Goal: Transaction & Acquisition: Purchase product/service

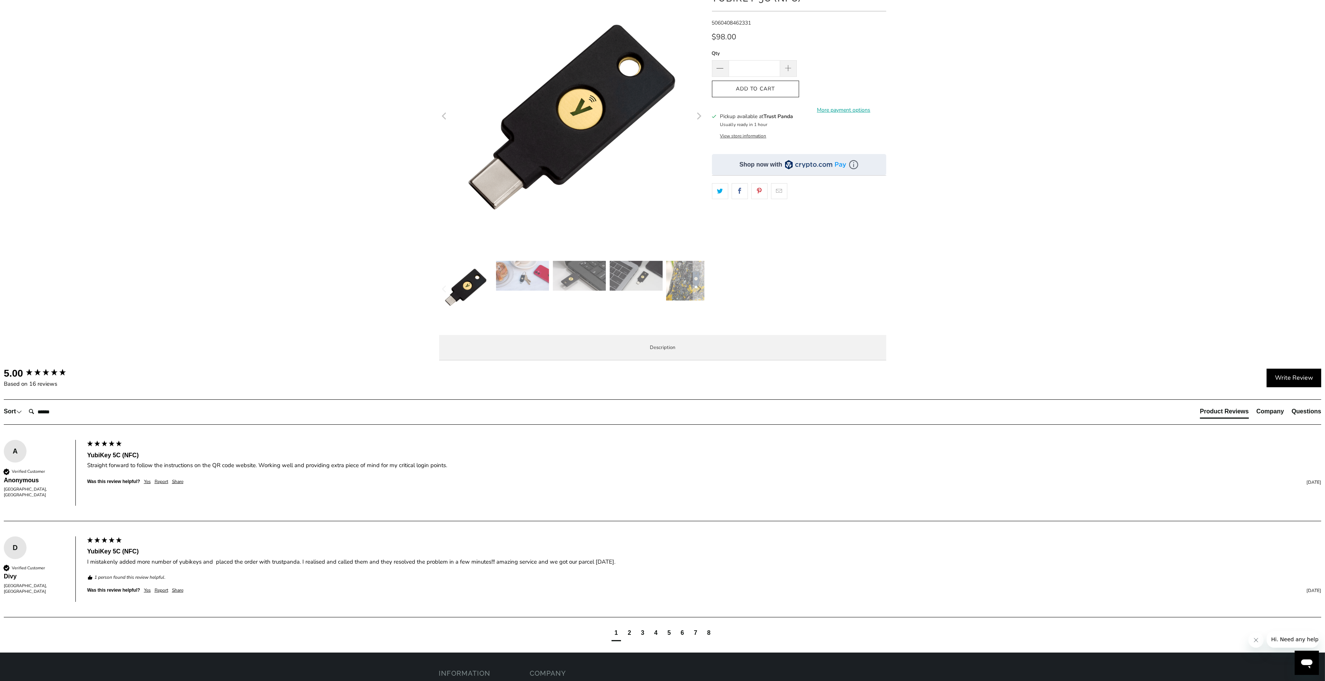
scroll to position [136, 0]
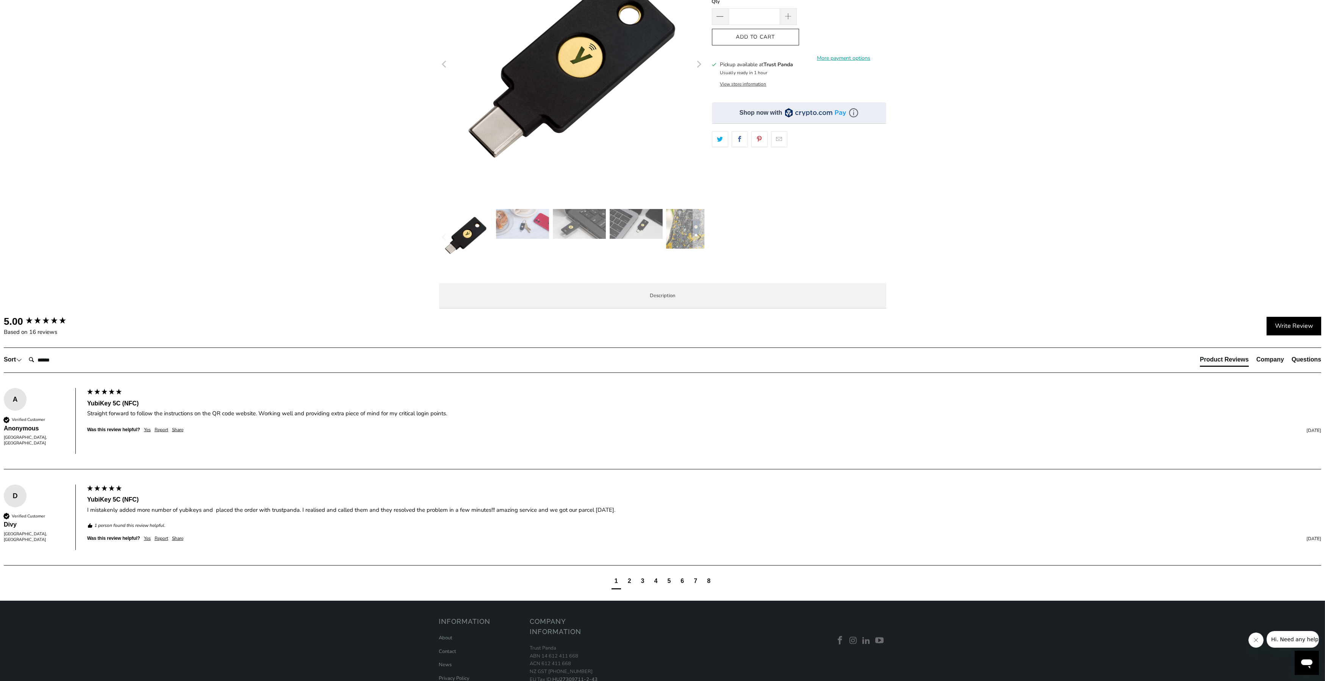
click at [0, 0] on span "Specifications" at bounding box center [0, 0] width 0 height 0
click at [0, 0] on td "1Password, Keeper®, LastPass Premium, Bitwarden Premium" at bounding box center [0, 0] width 0 height 0
drag, startPoint x: 636, startPoint y: 511, endPoint x: 668, endPoint y: 511, distance: 32.2
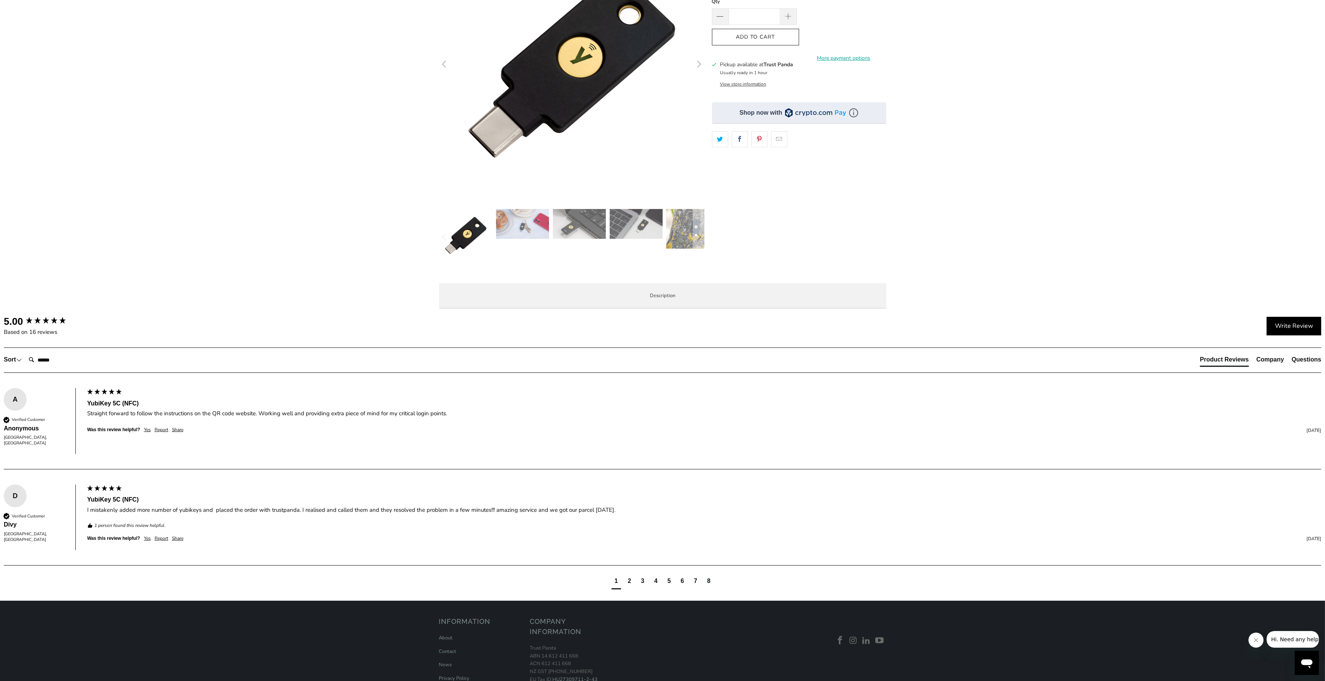
click at [0, 0] on td "1Password, Keeper®, LastPass Premium, Bitwarden Premium" at bounding box center [0, 0] width 0 height 0
drag, startPoint x: 638, startPoint y: 514, endPoint x: 664, endPoint y: 513, distance: 25.4
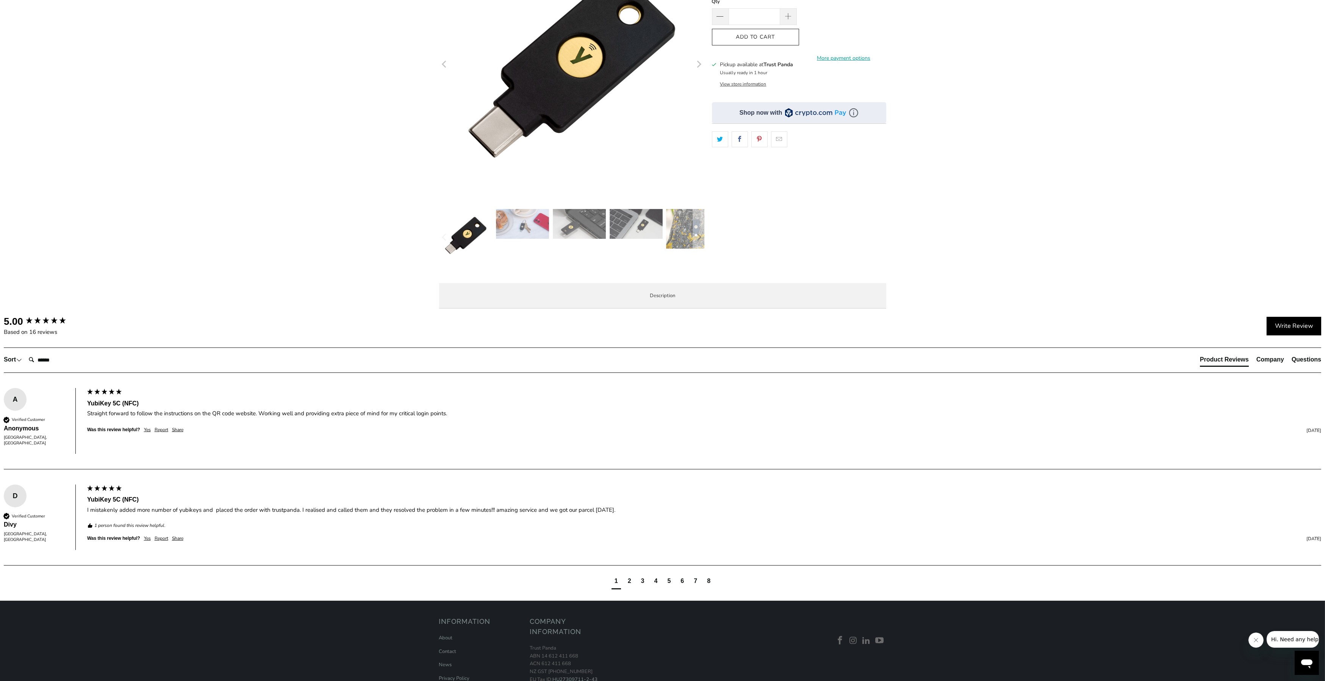
click at [0, 0] on td "1Password, Keeper®, LastPass Premium, Bitwarden Premium" at bounding box center [0, 0] width 0 height 0
click at [0, 0] on span "Enterprise and Government" at bounding box center [0, 0] width 0 height 0
click at [0, 0] on span "Local Service & Support" at bounding box center [0, 0] width 0 height 0
click at [0, 0] on span "Specifications" at bounding box center [0, 0] width 0 height 0
click at [0, 0] on span "Overview" at bounding box center [0, 0] width 0 height 0
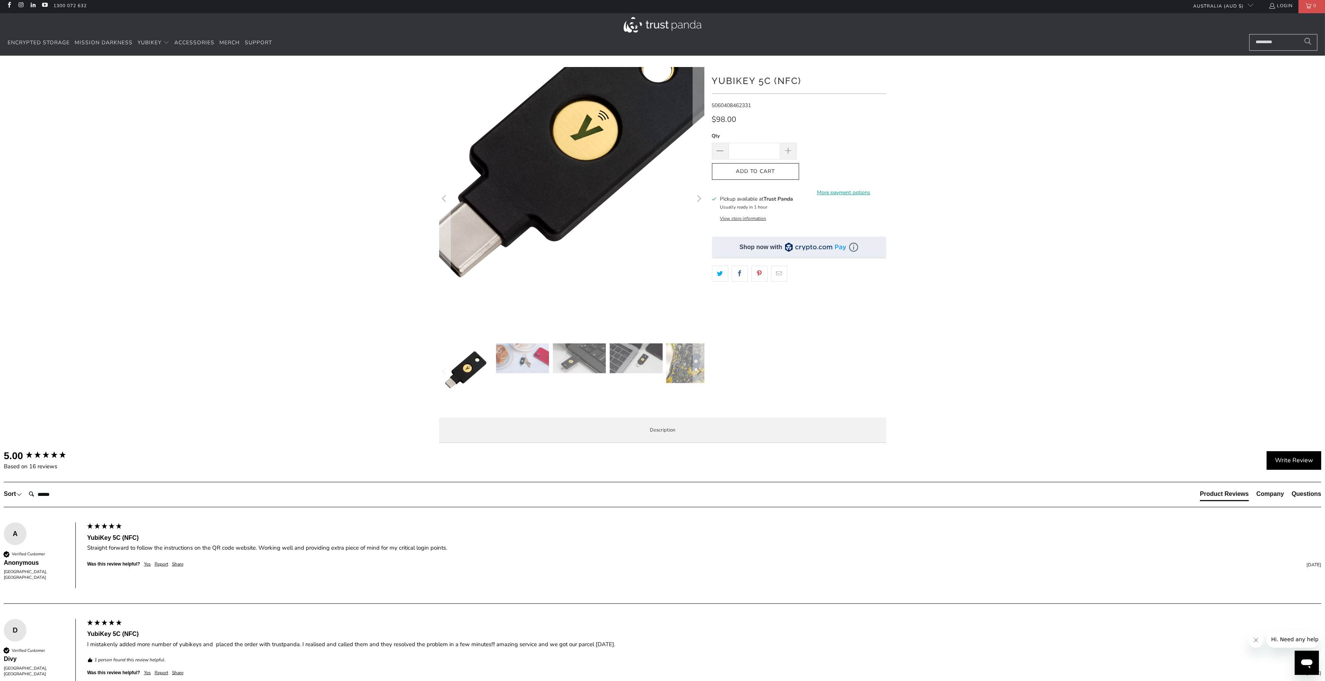
scroll to position [0, 0]
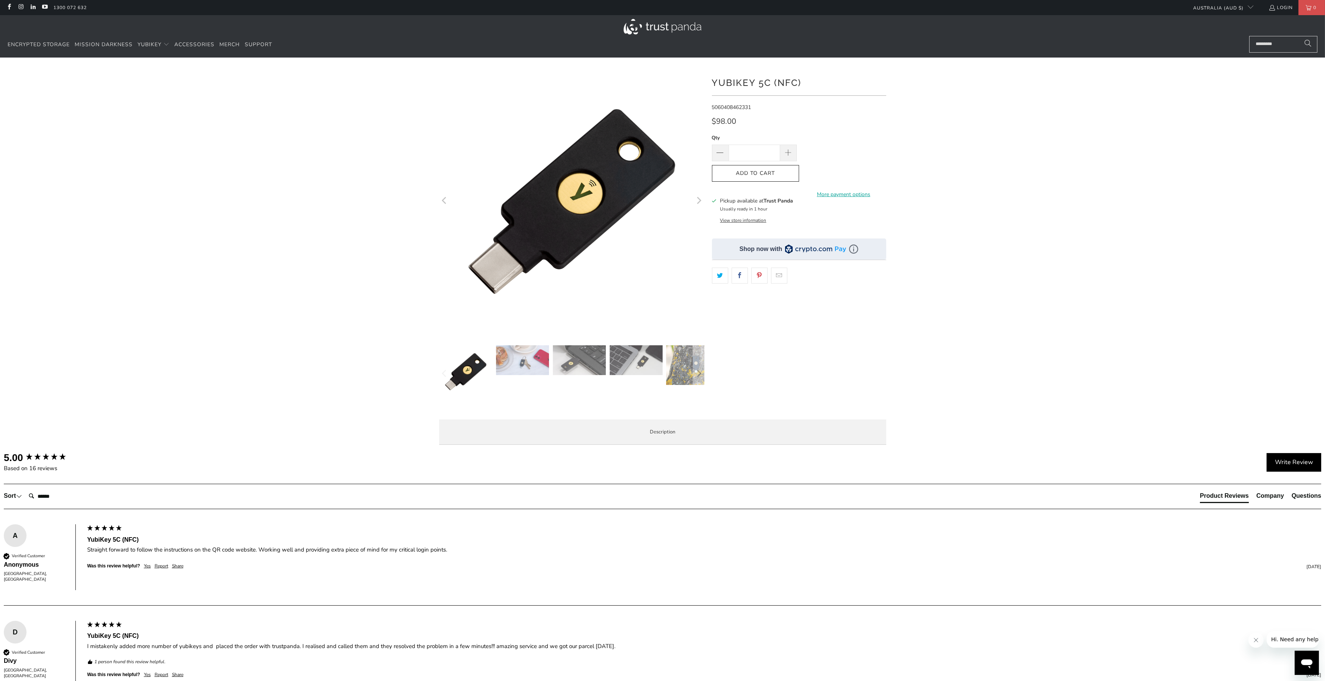
click at [343, 253] on div at bounding box center [662, 260] width 1325 height 382
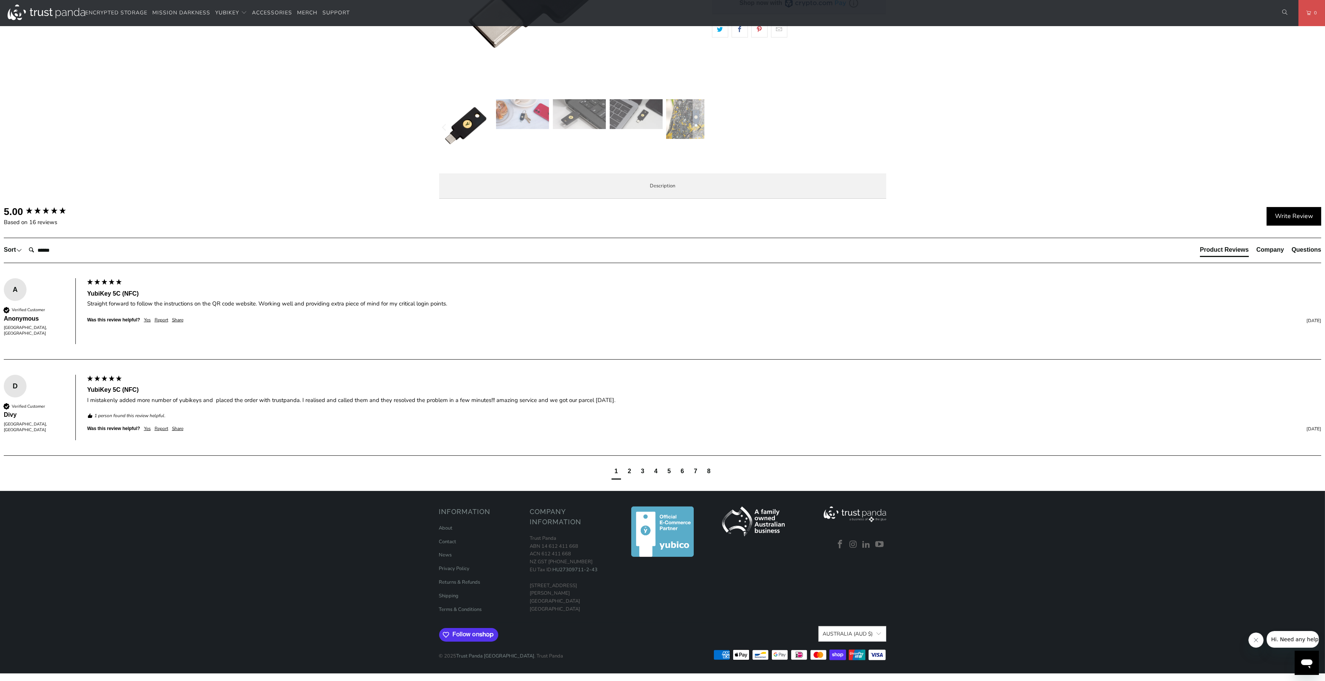
scroll to position [500, 0]
drag, startPoint x: 149, startPoint y: 368, endPoint x: 417, endPoint y: 370, distance: 267.8
click at [417, 308] on div "Straight forward to follow the instructions on the QR code website. Working wel…" at bounding box center [704, 304] width 1234 height 8
drag, startPoint x: 112, startPoint y: 463, endPoint x: 559, endPoint y: 459, distance: 447.0
click at [559, 405] on div "I mistakenly added more number of yubikeys and placed the order with trustpanda…" at bounding box center [704, 401] width 1234 height 8
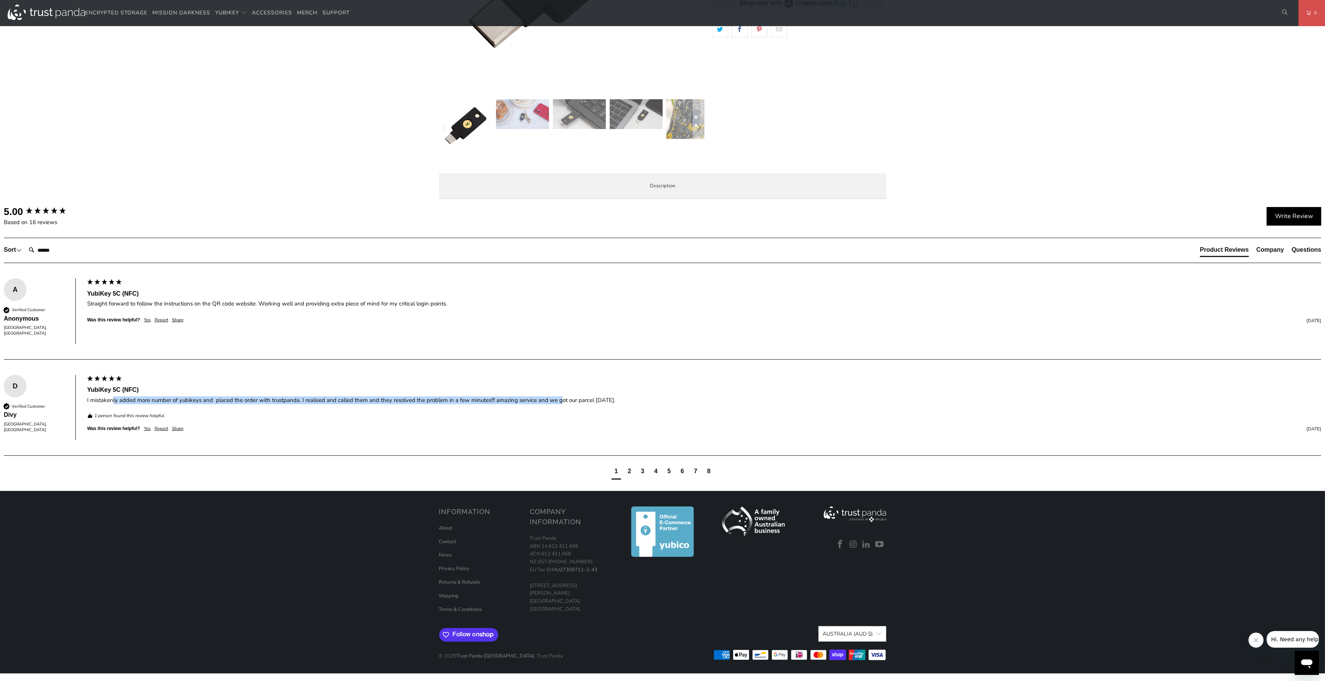
scroll to position [555, 0]
click at [629, 471] on div "2" at bounding box center [629, 471] width 3 height 8
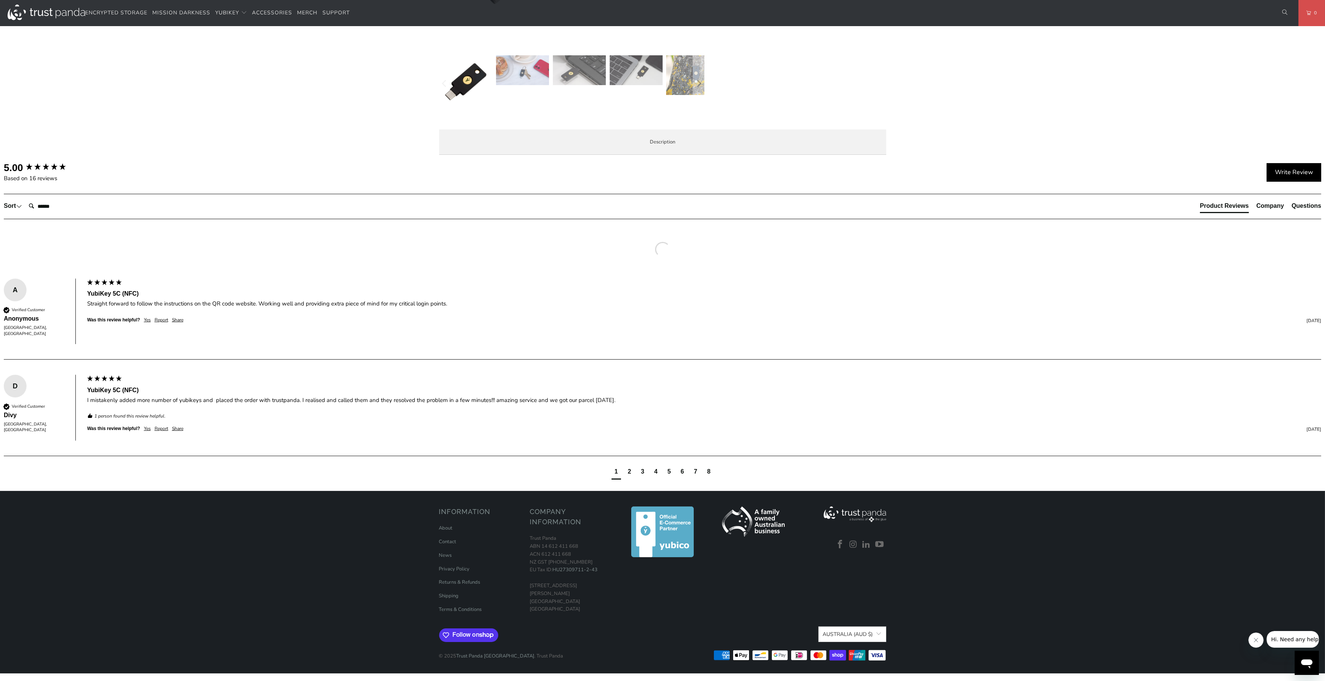
scroll to position [539, 0]
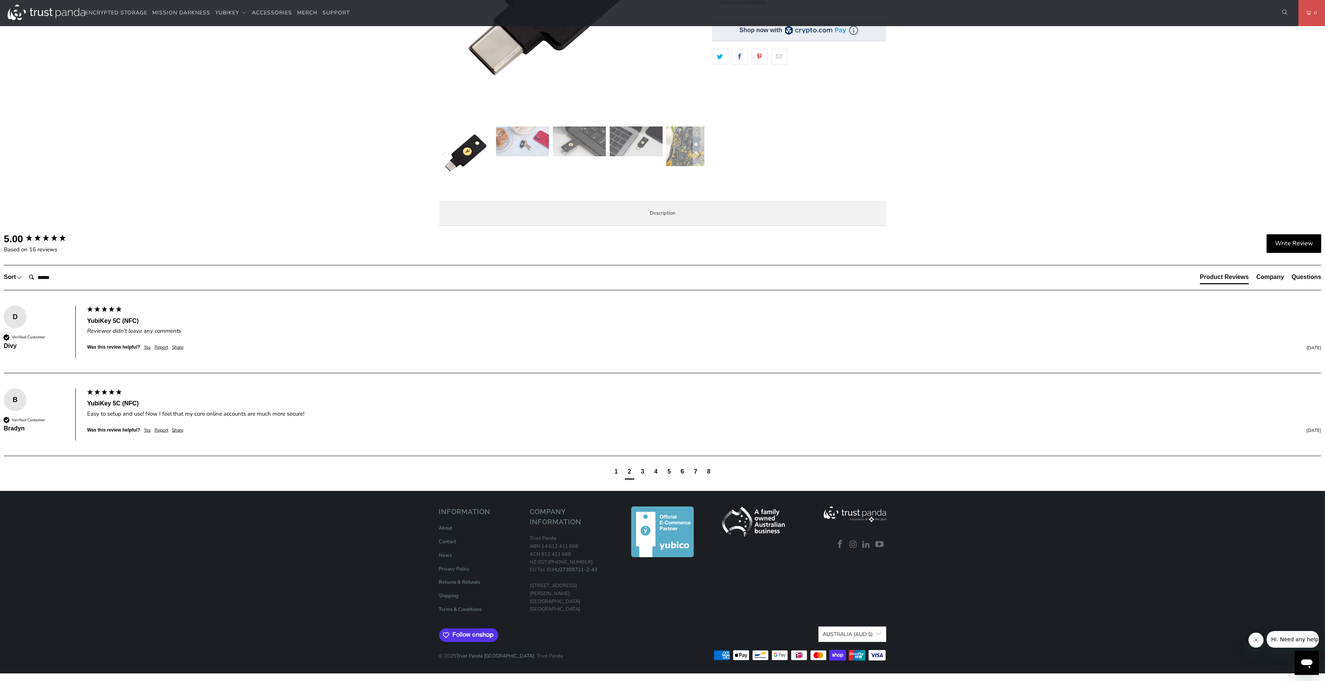
click at [643, 470] on div "3" at bounding box center [642, 472] width 3 height 8
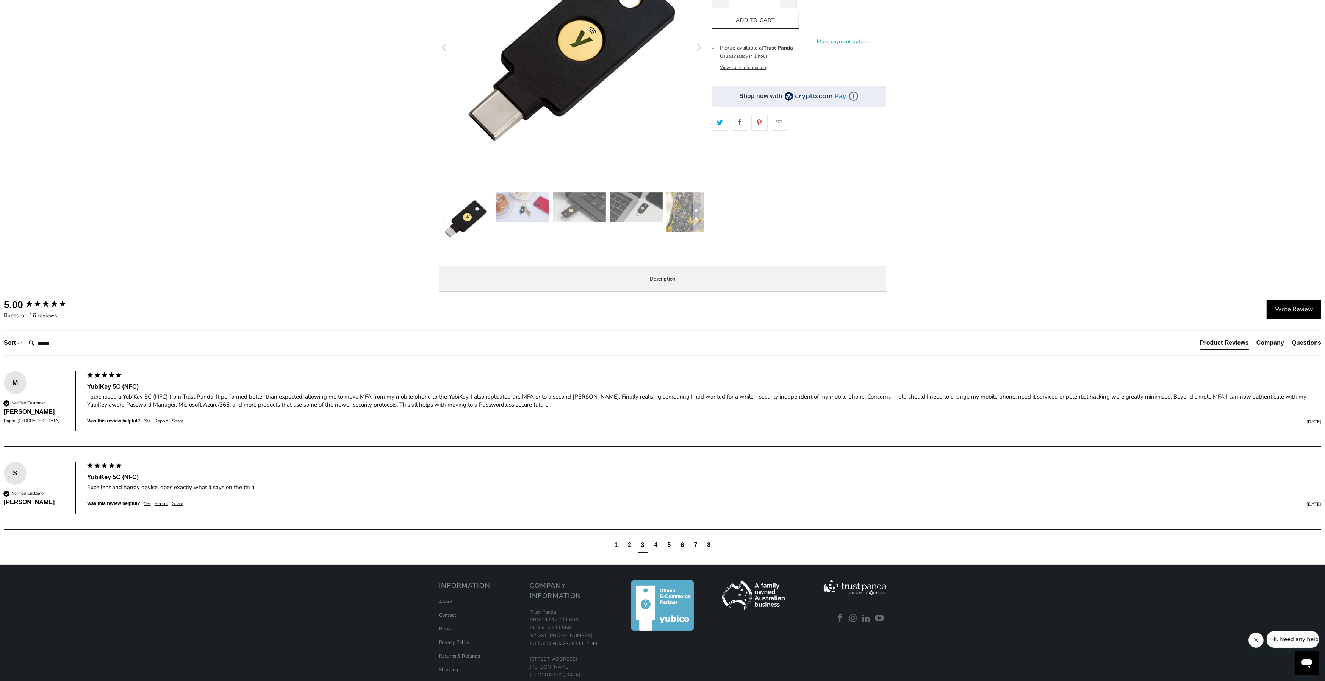
scroll to position [0, 0]
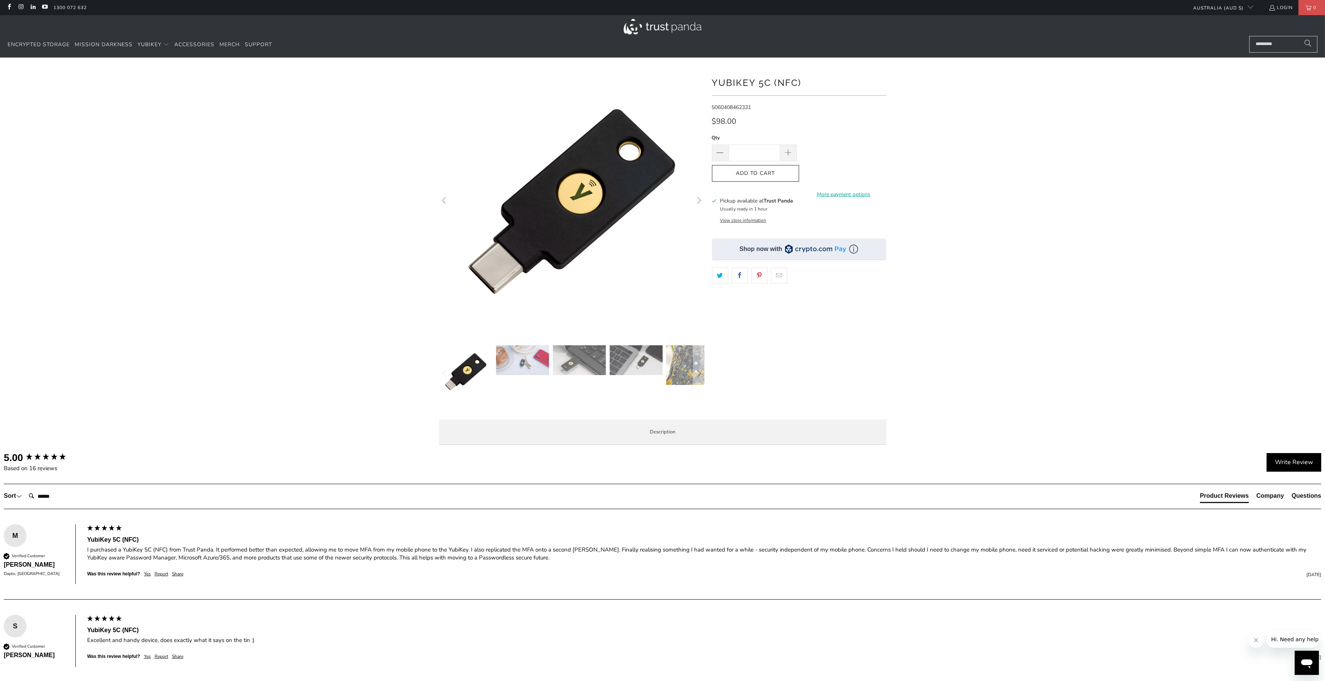
click at [306, 144] on div at bounding box center [662, 260] width 1325 height 382
click at [630, 364] on img at bounding box center [635, 360] width 53 height 30
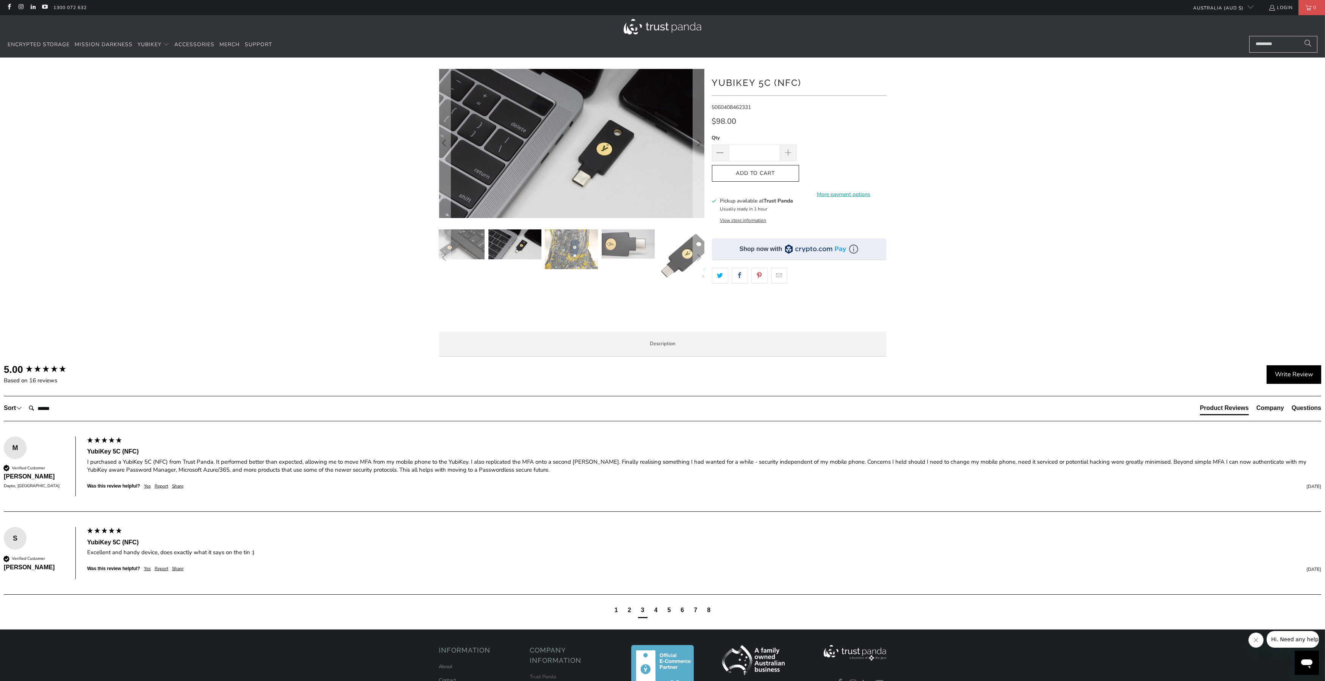
click at [0, 0] on span "Specifications" at bounding box center [0, 0] width 0 height 0
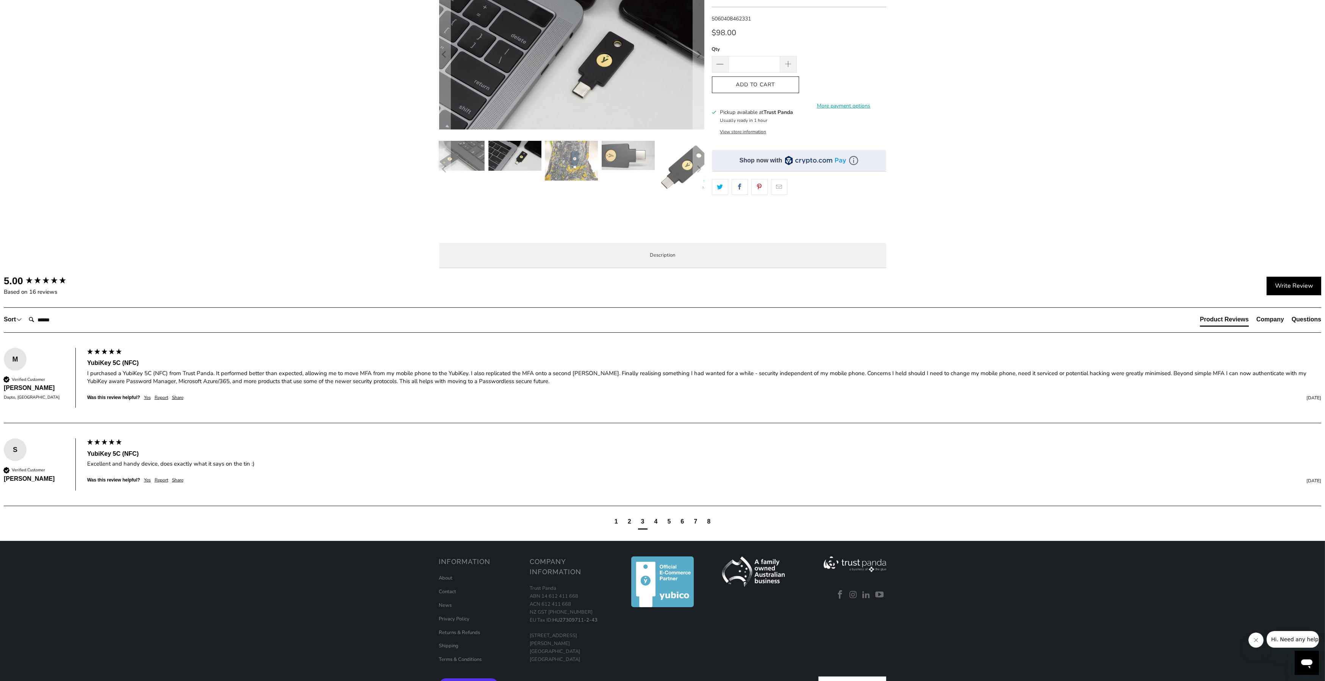
scroll to position [91, 0]
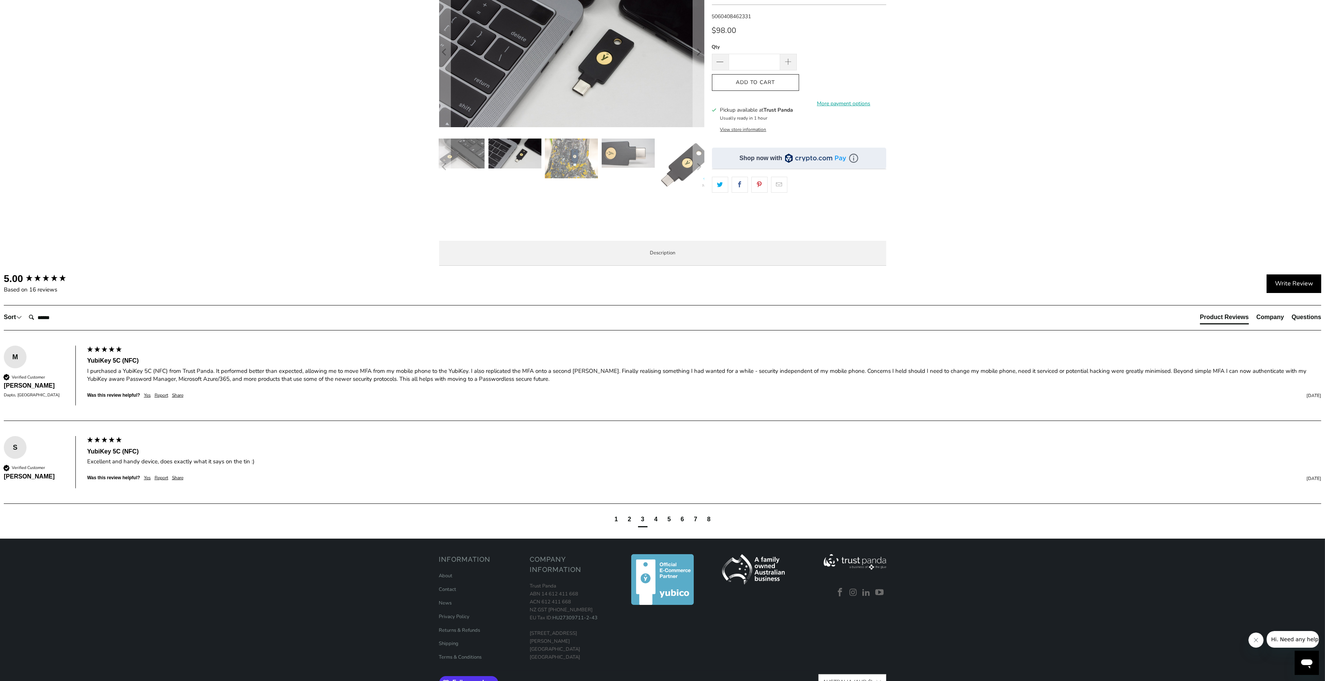
click at [0, 0] on td "IP68 rated, Crush Resistant, No Batteries Required, No Moving Parts" at bounding box center [0, 0] width 0 height 0
drag, startPoint x: 593, startPoint y: 550, endPoint x: 659, endPoint y: 550, distance: 65.5
click at [0, 0] on td "IP68 rated, Crush Resistant, No Batteries Required, No Moving Parts" at bounding box center [0, 0] width 0 height 0
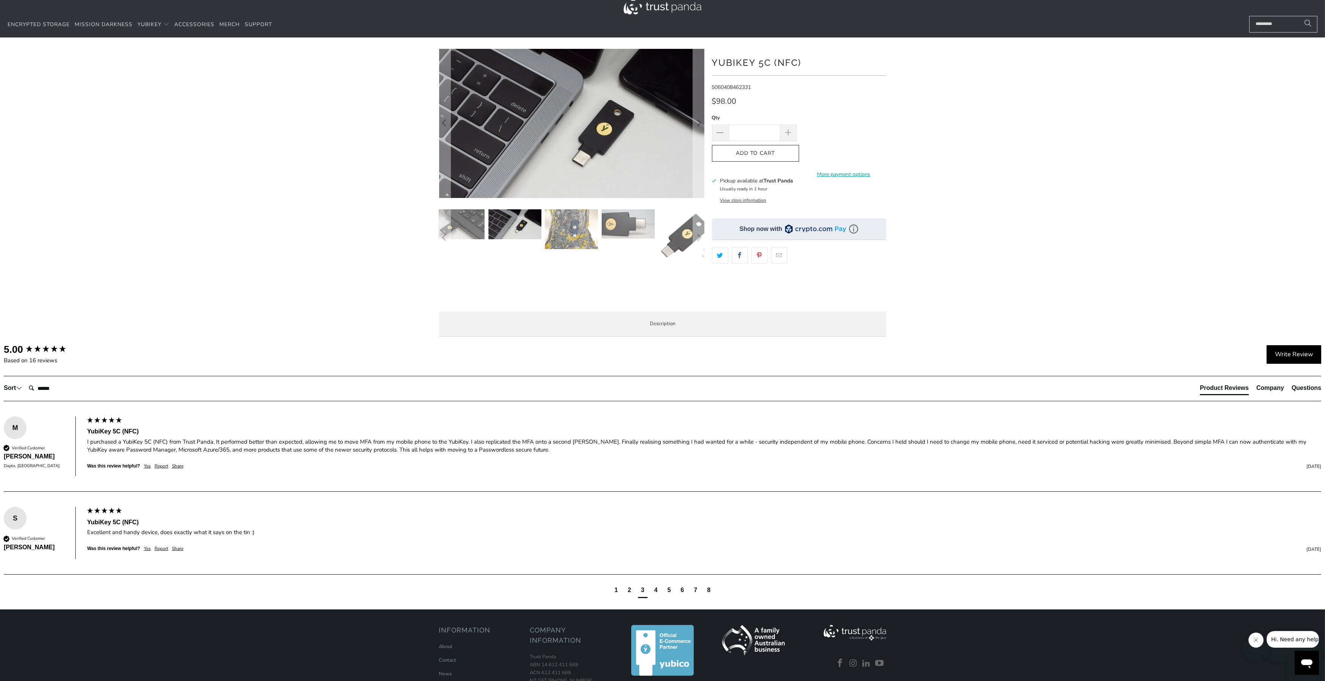
scroll to position [0, 0]
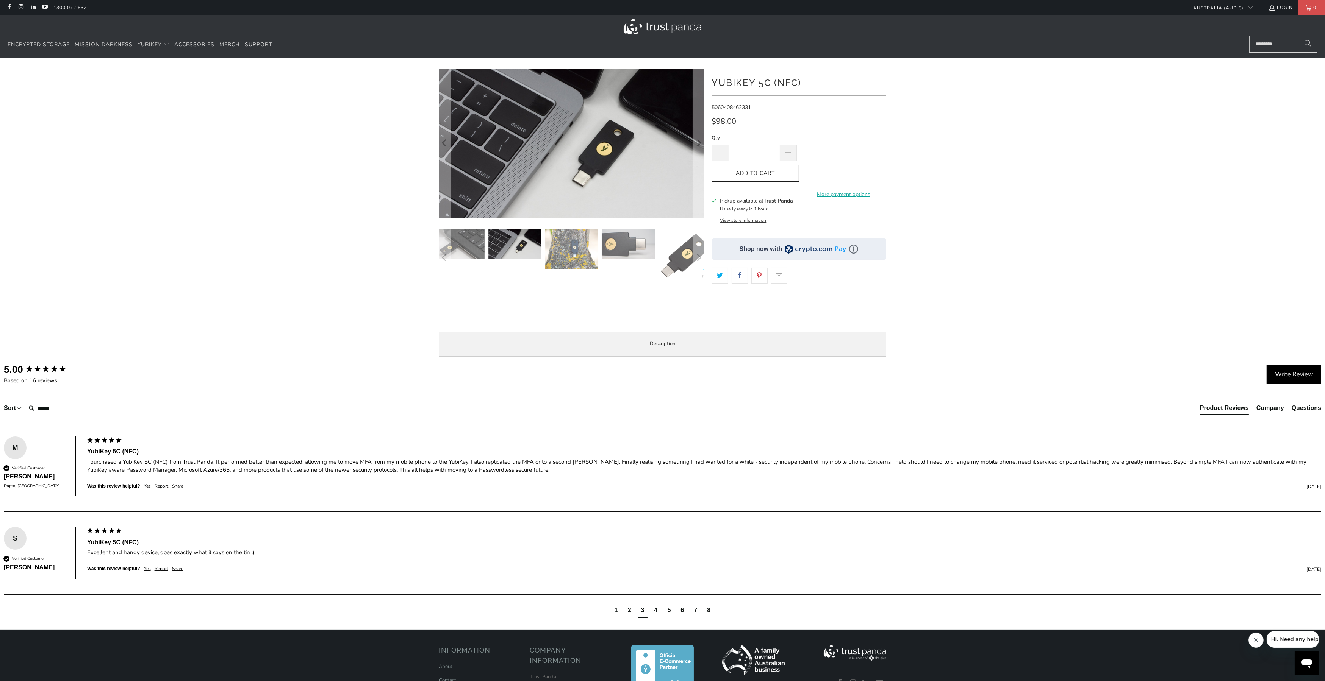
click at [267, 200] on div at bounding box center [662, 216] width 1325 height 294
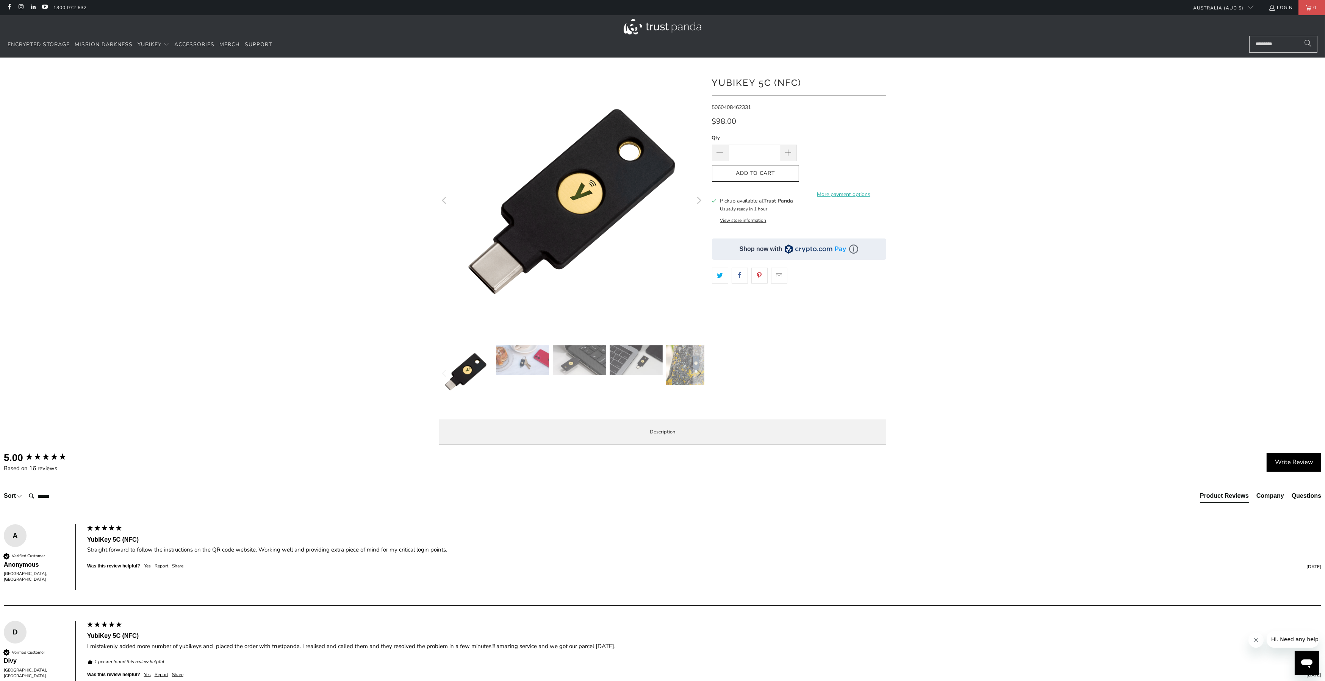
click at [332, 166] on div at bounding box center [662, 260] width 1325 height 382
click at [792, 153] on span at bounding box center [788, 153] width 8 height 8
click at [791, 153] on span at bounding box center [788, 153] width 8 height 8
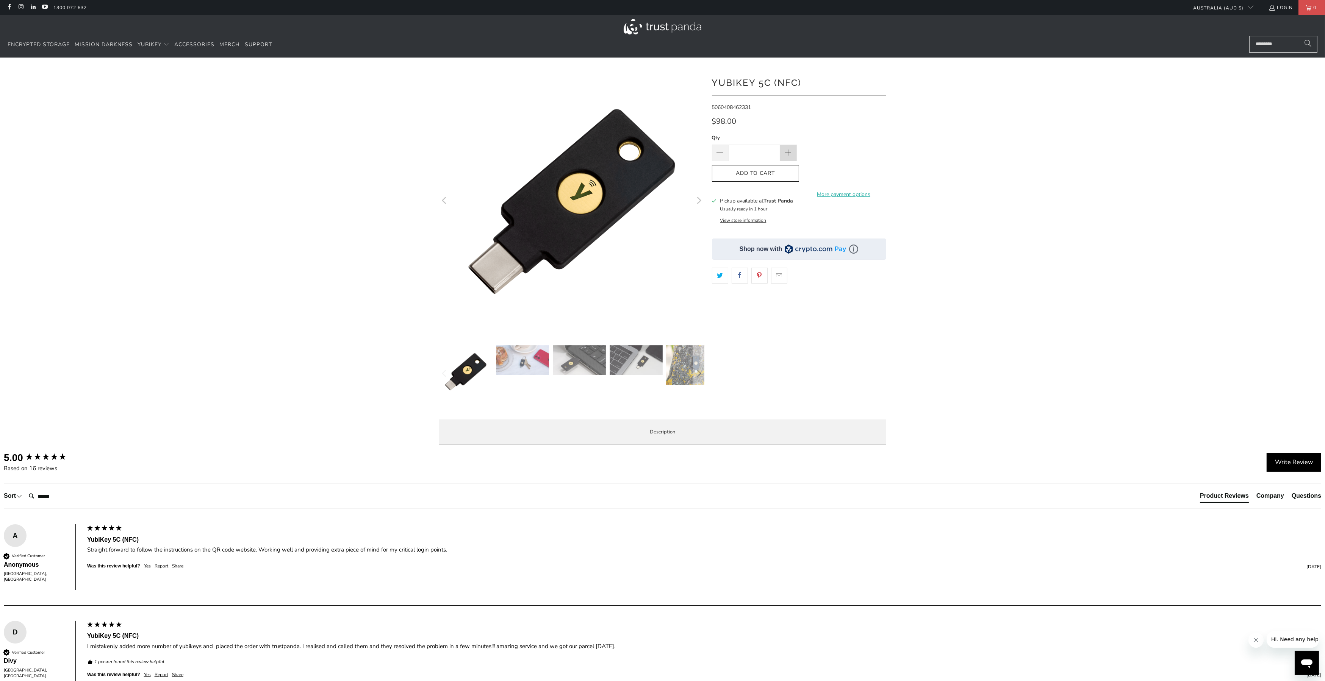
type input "*"
click at [803, 172] on shop-pay-wallet-button at bounding box center [802, 169] width 2 height 7
